Goal: Transaction & Acquisition: Purchase product/service

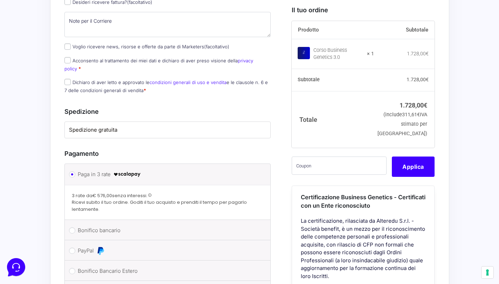
scroll to position [514, 0]
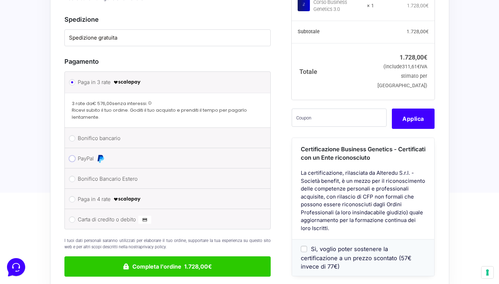
click at [75, 155] on input "PayPal" at bounding box center [72, 158] width 6 height 6
radio input "true"
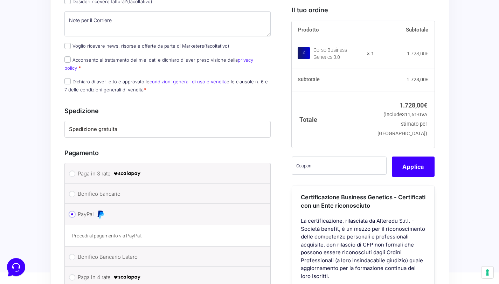
scroll to position [543, 0]
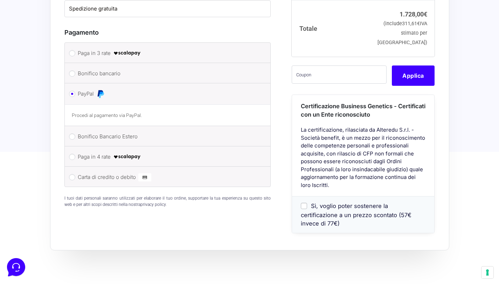
click at [307, 202] on label "Sì, voglio poter sostenere la certificazione a un prezzo scontato (57€ invece d…" at bounding box center [356, 214] width 111 height 25
click at [307, 202] on input "Sì, voglio poter sostenere la certificazione a un prezzo scontato (57€ invece d…" at bounding box center [304, 205] width 6 height 6
checkbox input "true"
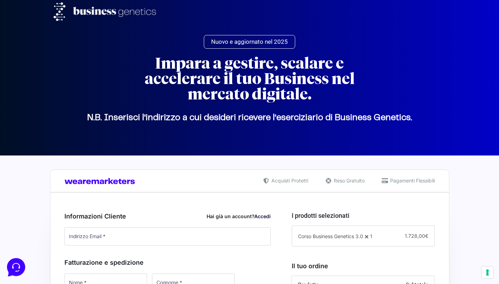
scroll to position [1, 0]
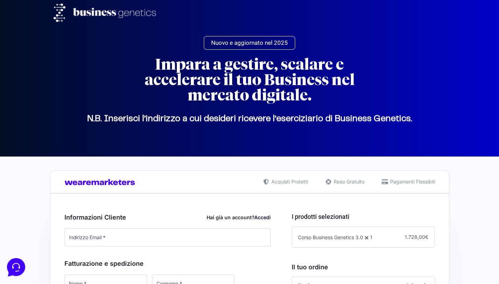
select select
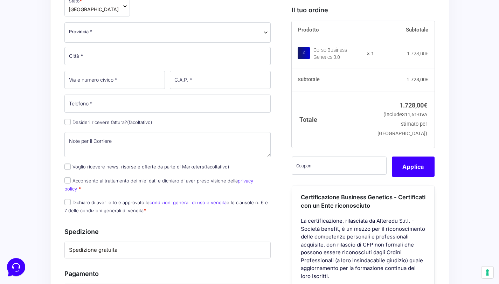
scroll to position [302, 0]
click at [342, 174] on input "text" at bounding box center [339, 165] width 95 height 18
paste input "CLIPRO200BG"
type input "CLIPRO200BG"
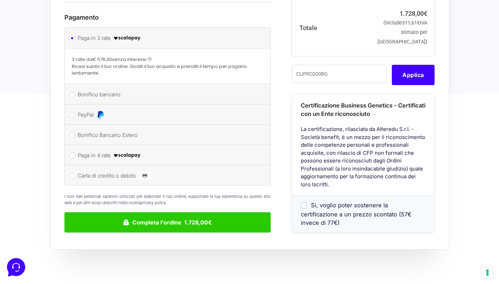
scroll to position [870, 0]
